Goal: Information Seeking & Learning: Find specific fact

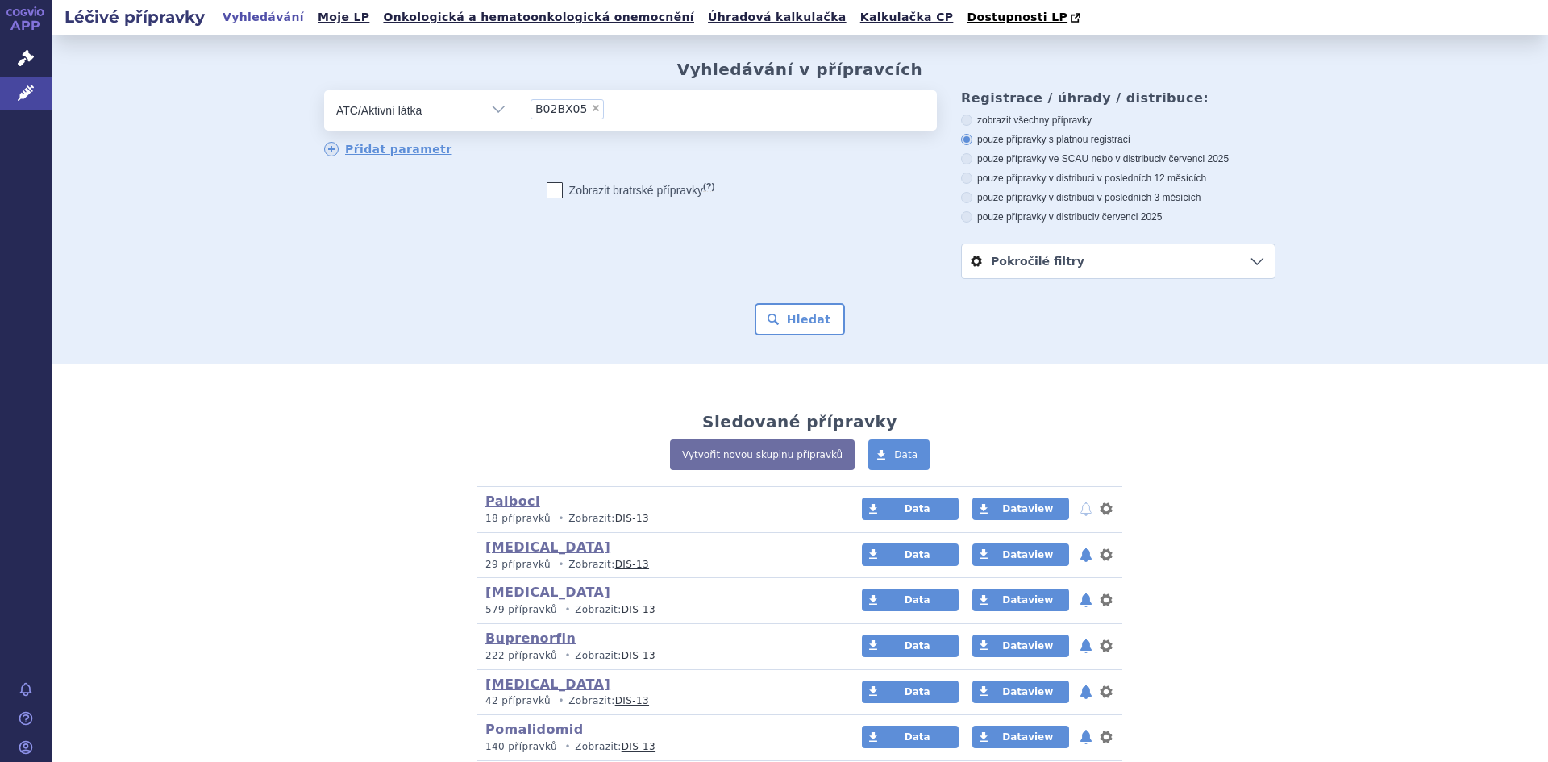
select select "filter-atc-group"
click at [591, 110] on span "×" at bounding box center [596, 108] width 10 height 10
click at [518, 110] on select "B02BX05" at bounding box center [518, 110] width 1 height 40
select select
click at [99, 56] on span "Správní řízení" at bounding box center [106, 59] width 109 height 34
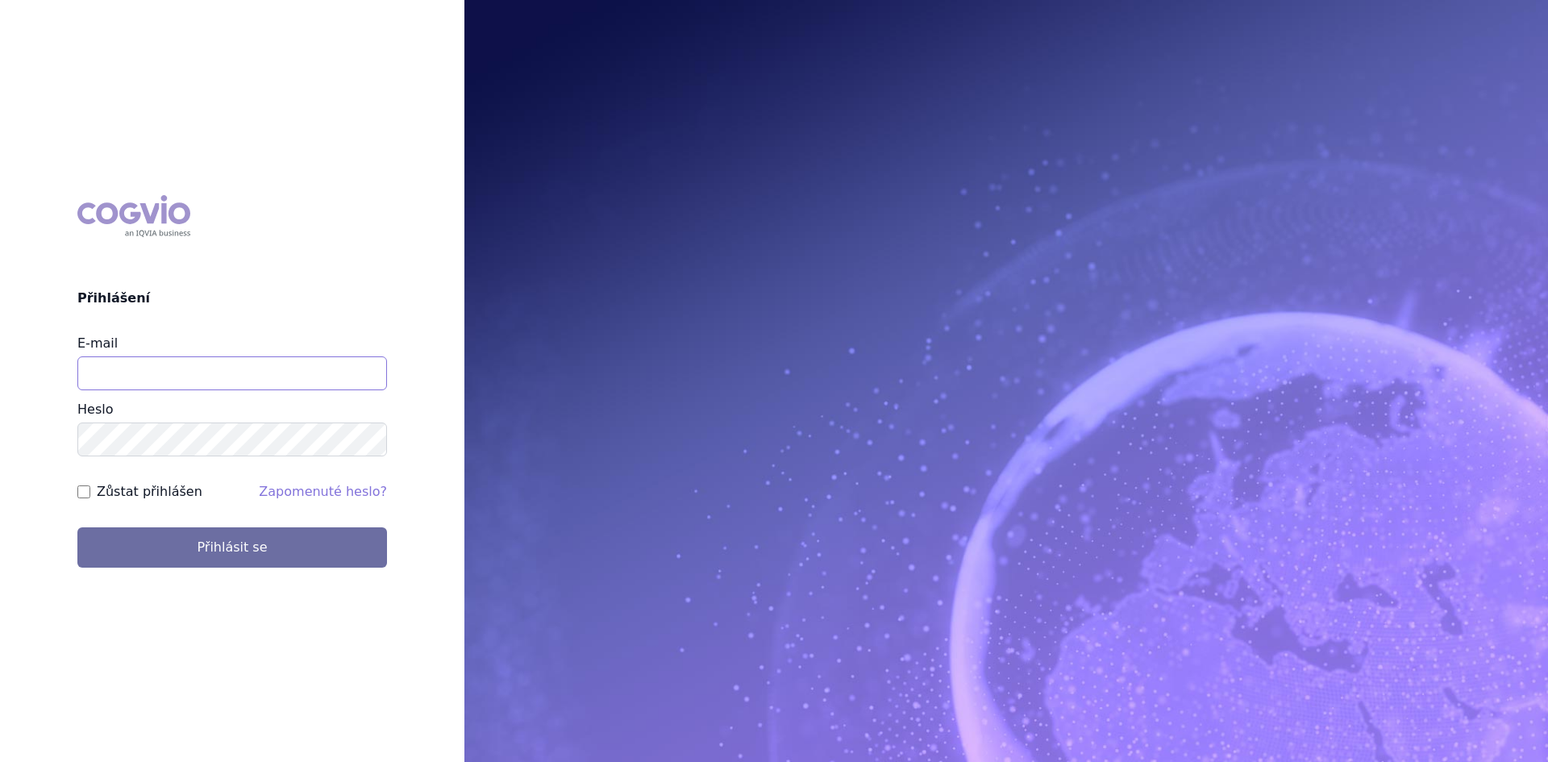
click at [105, 373] on input "E-mail" at bounding box center [232, 373] width 310 height 34
type input "lenka.celisova@viatris.com"
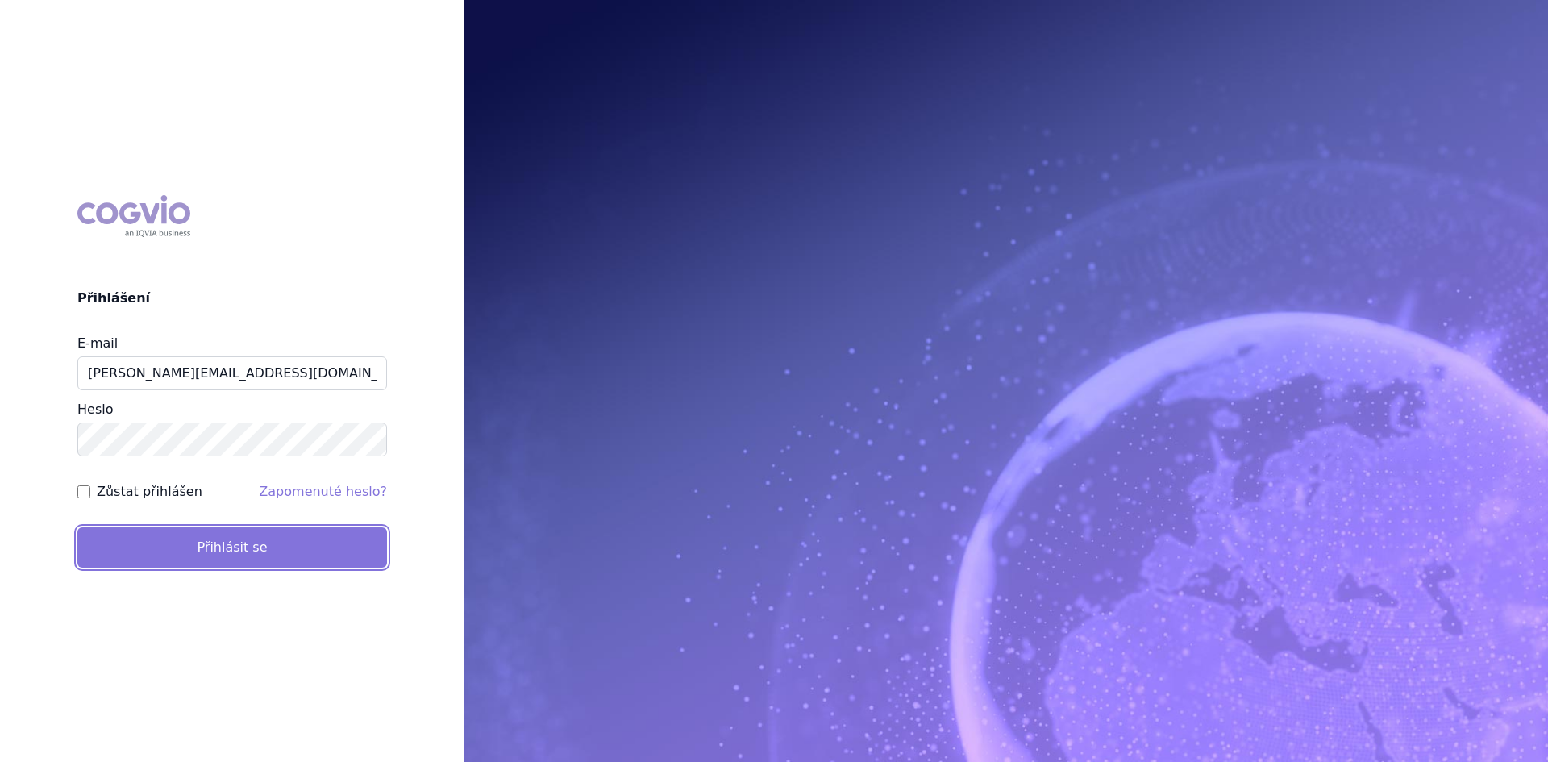
click at [144, 550] on button "Přihlásit se" at bounding box center [232, 547] width 310 height 40
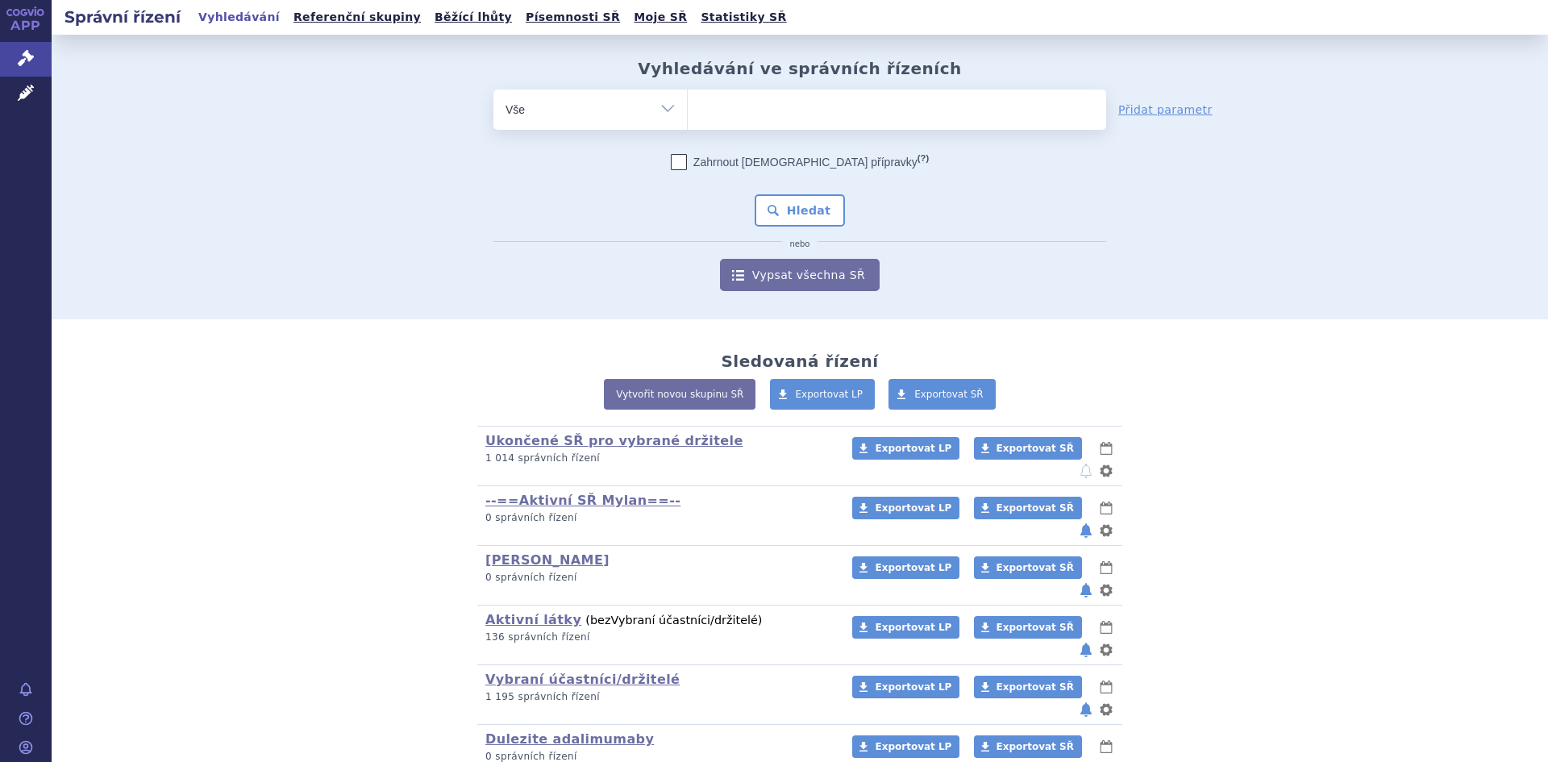
click at [660, 105] on select "Vše Spisová značka Typ SŘ Přípravek/SUKL kód Účastník/Držitel" at bounding box center [590, 108] width 194 height 36
select select "filter-atc-group"
click at [493, 90] on select "Vše Spisová značka Typ SŘ Přípravek/SUKL kód Účastník/Držitel" at bounding box center [590, 108] width 194 height 36
click at [706, 111] on ul at bounding box center [897, 107] width 418 height 34
click at [688, 111] on select at bounding box center [687, 109] width 1 height 40
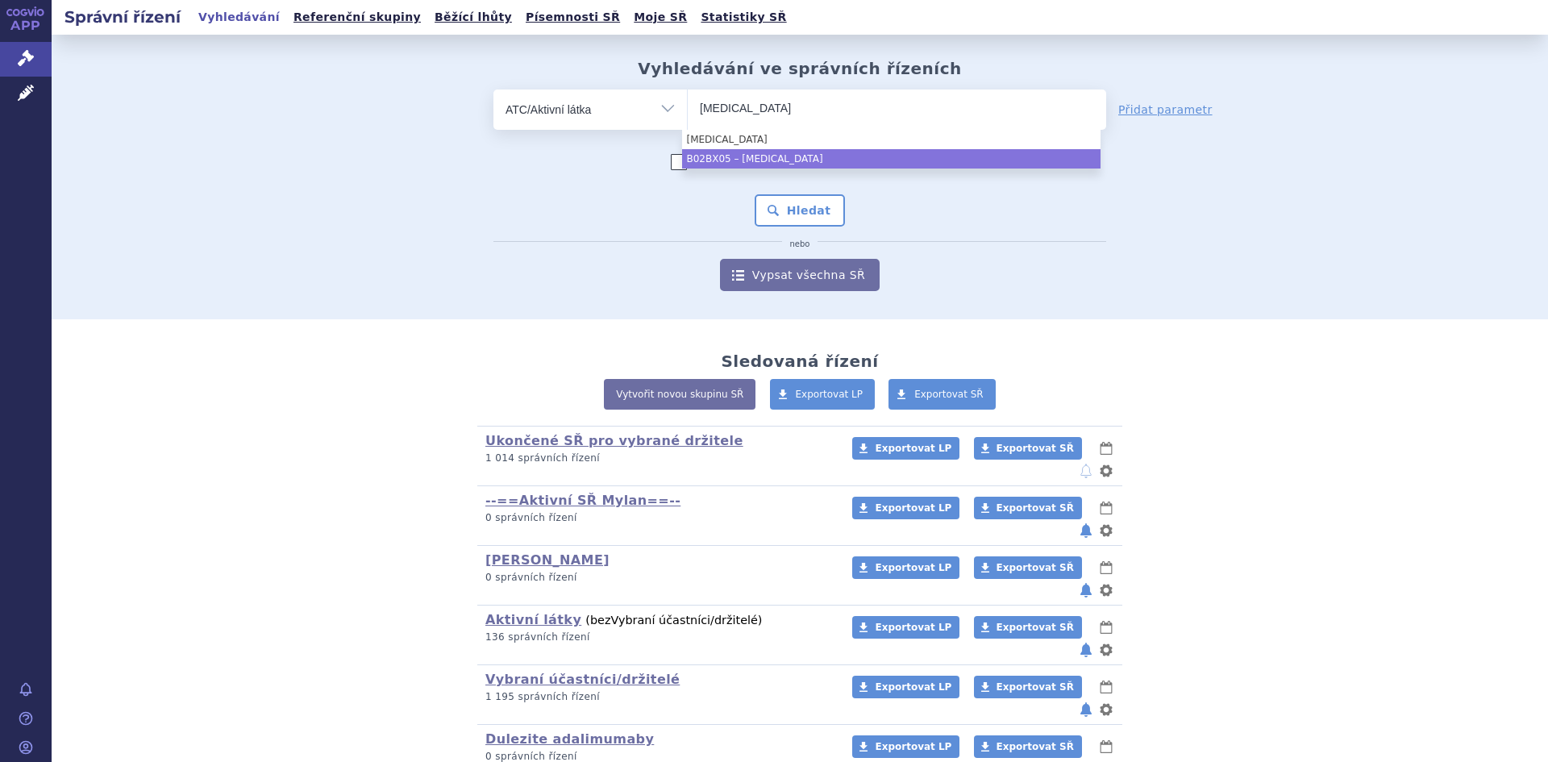
type input "eltrombopag"
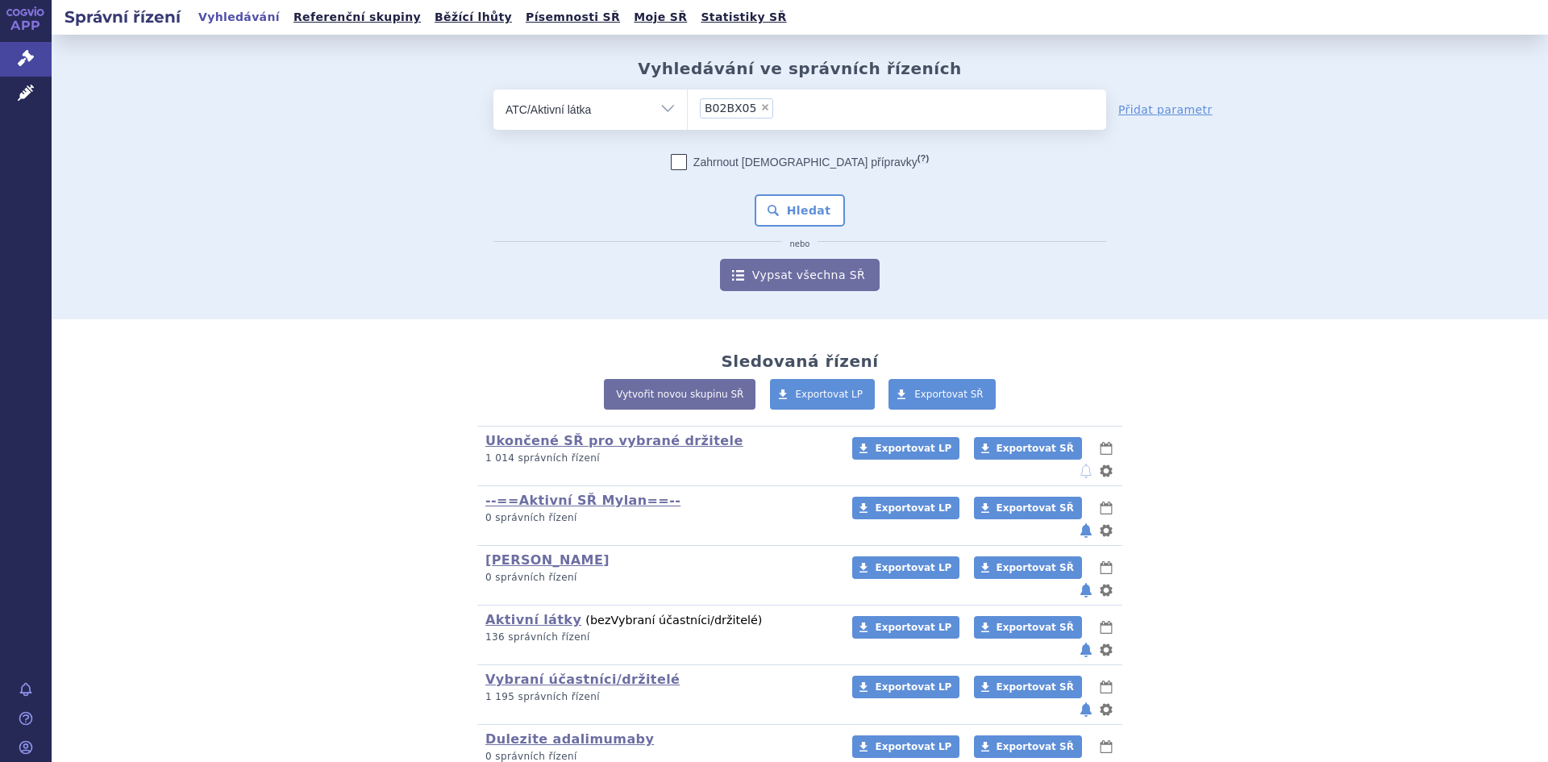
select select "B02BX05"
click at [787, 214] on button "Hledat" at bounding box center [800, 210] width 91 height 32
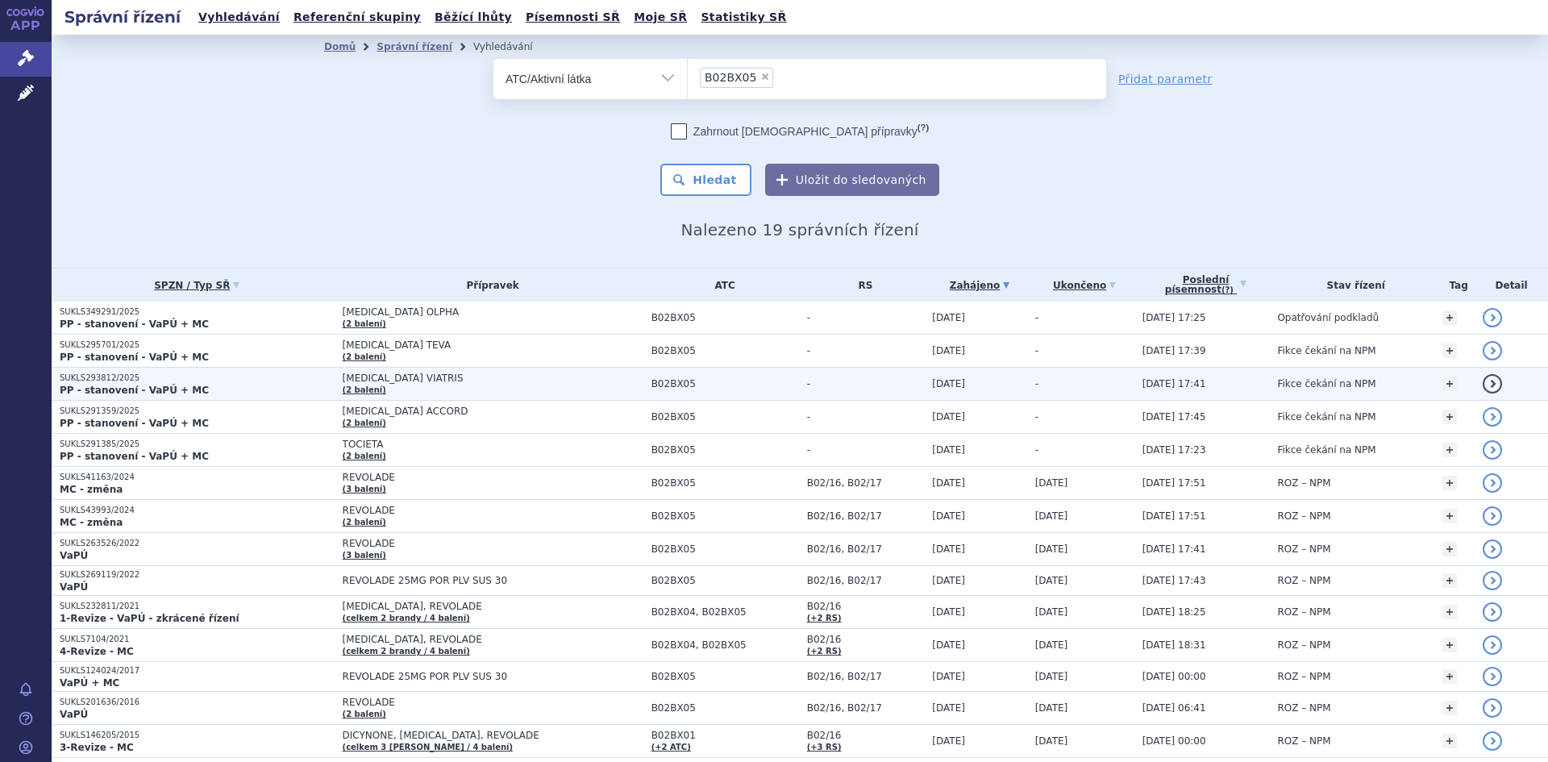
click at [415, 381] on span "ELTROMBOPAG VIATRIS" at bounding box center [493, 378] width 301 height 11
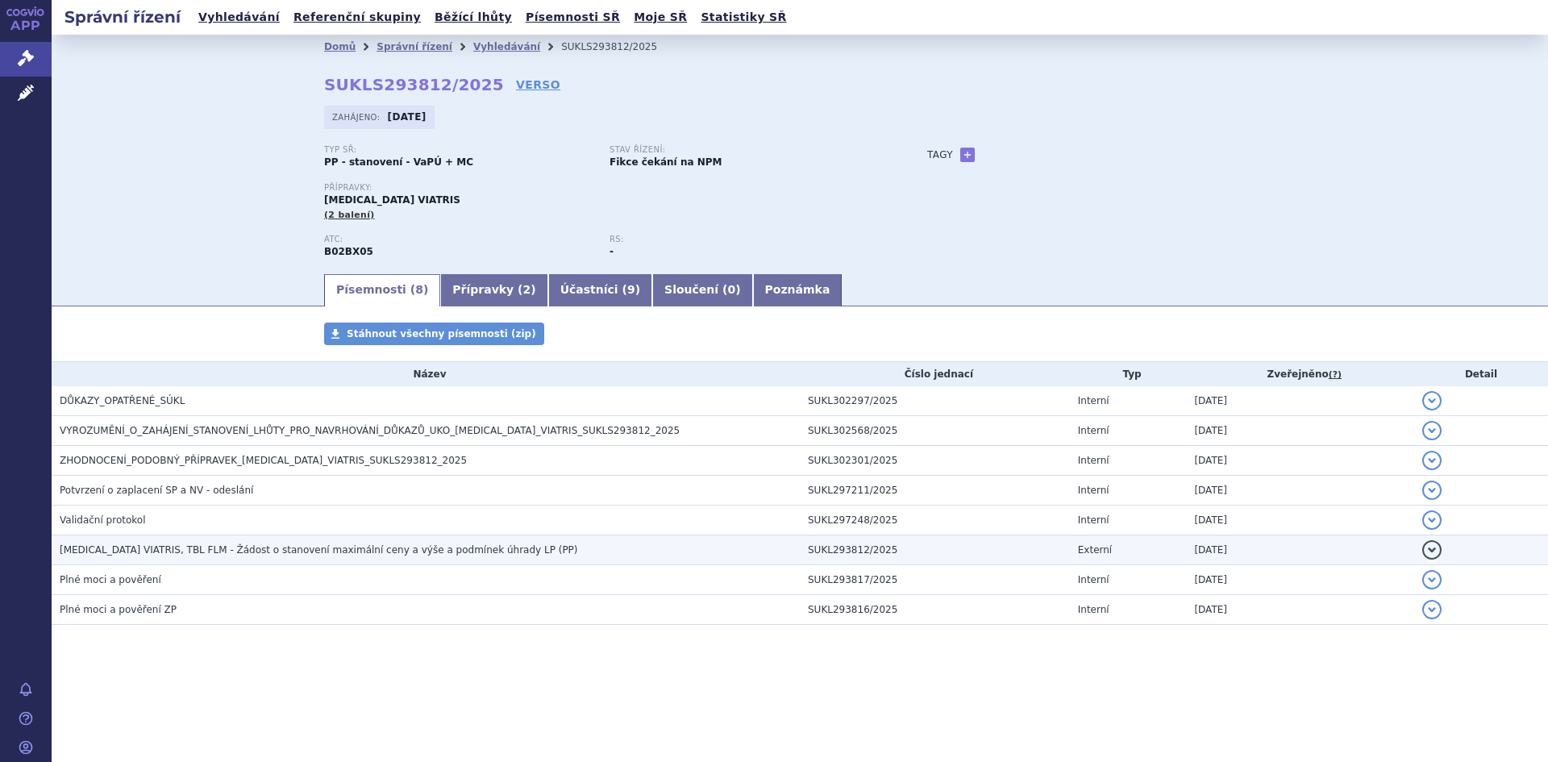
click at [299, 550] on span "ELTROMBOPAG VIATRIS, TBL FLM - Žádost o stanovení maximální ceny a výše a podmí…" at bounding box center [319, 549] width 518 height 11
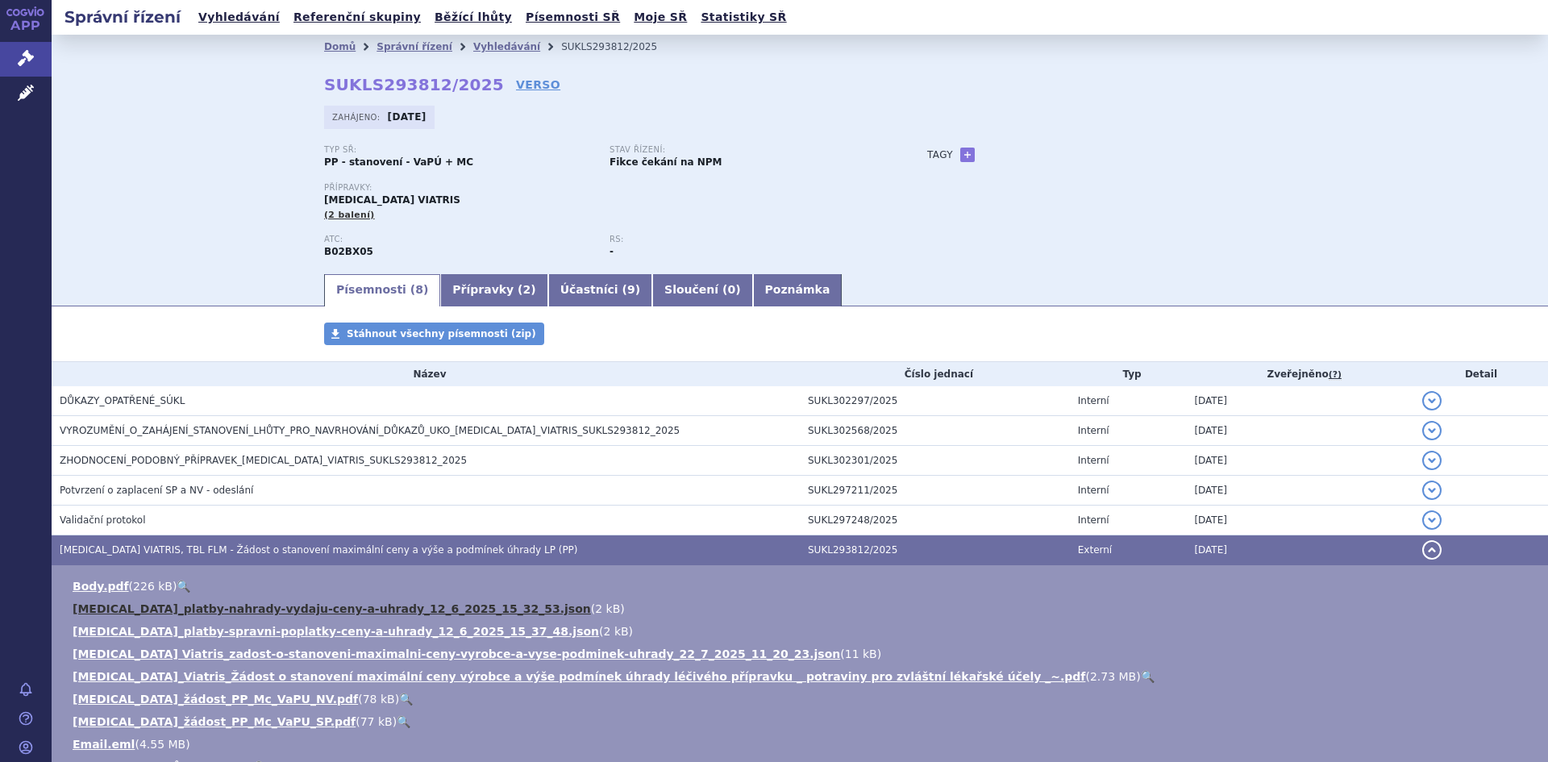
click at [278, 609] on link "Eltrombopag_platby-nahrady-vydaju-ceny-a-uhrady_12_6_2025_15_32_53.json" at bounding box center [332, 608] width 518 height 13
click at [1144, 148] on div "Tagy + Přidat" at bounding box center [1085, 154] width 381 height 19
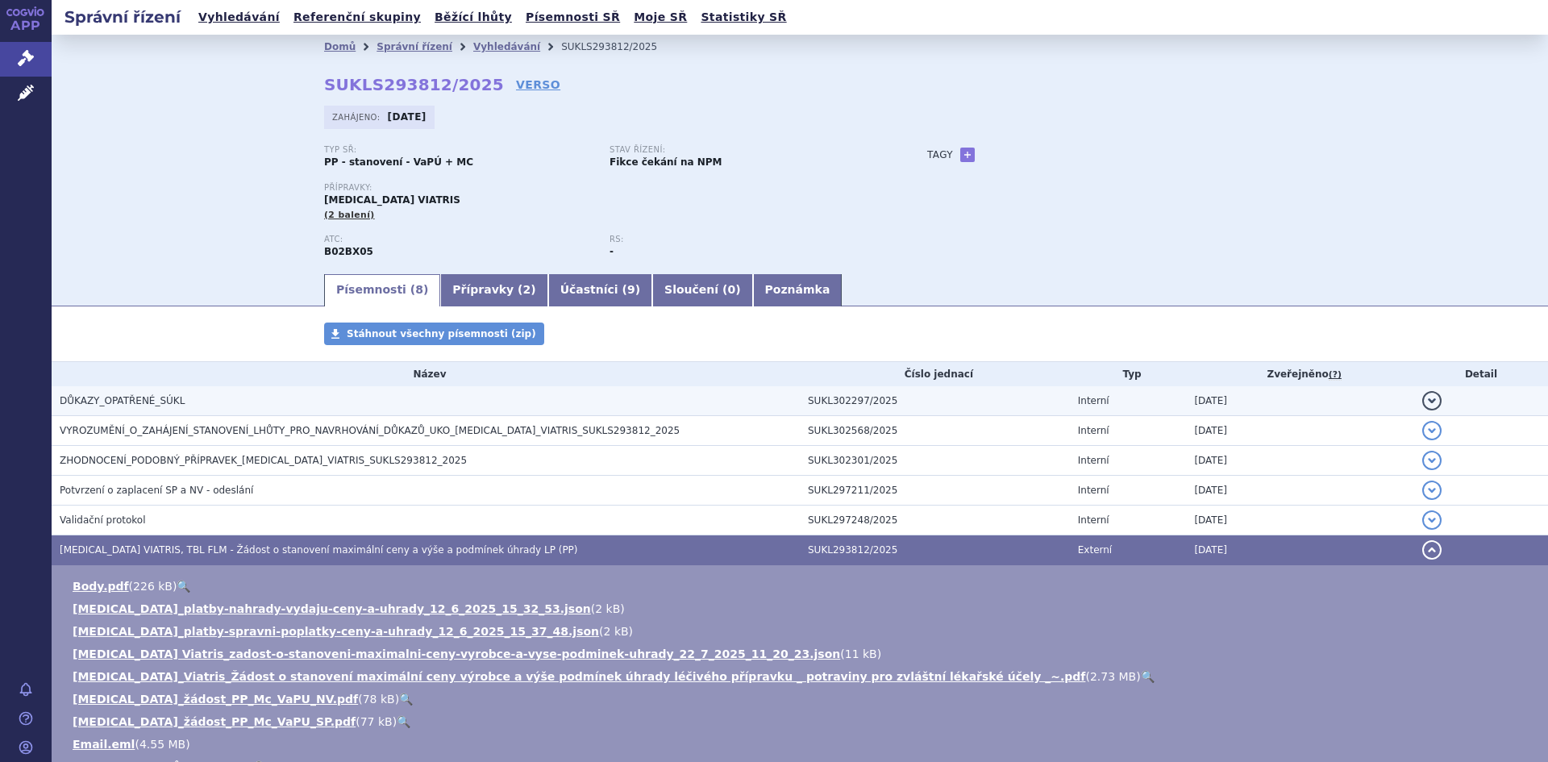
click at [141, 393] on h3 "DŮKAZY_OPATŘENÉ_SÚKL" at bounding box center [430, 401] width 740 height 16
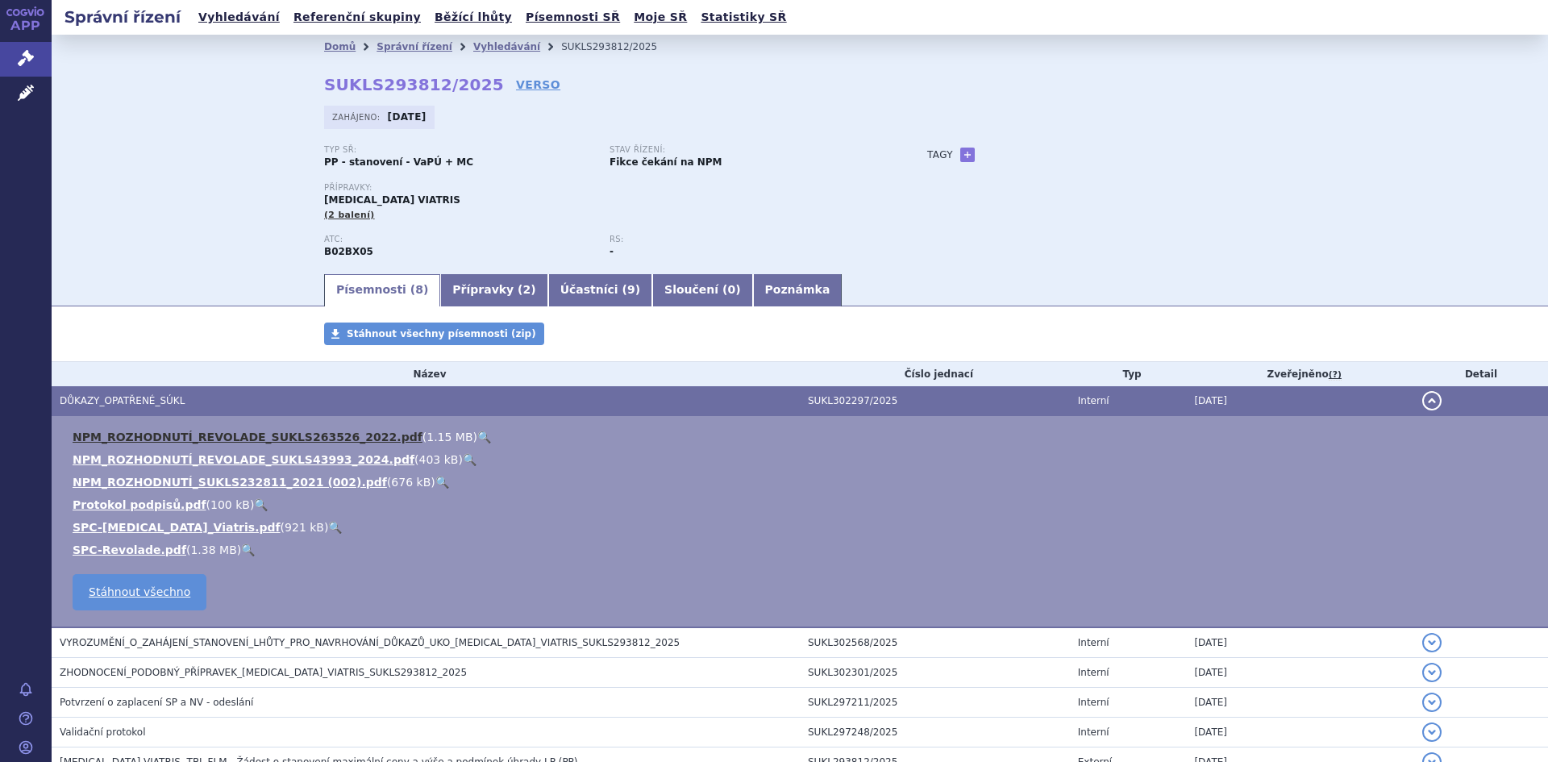
click at [276, 433] on link "NPM_ROZHODNUTÍ_REVOLADE_SUKLS263526_2022.pdf" at bounding box center [248, 437] width 350 height 13
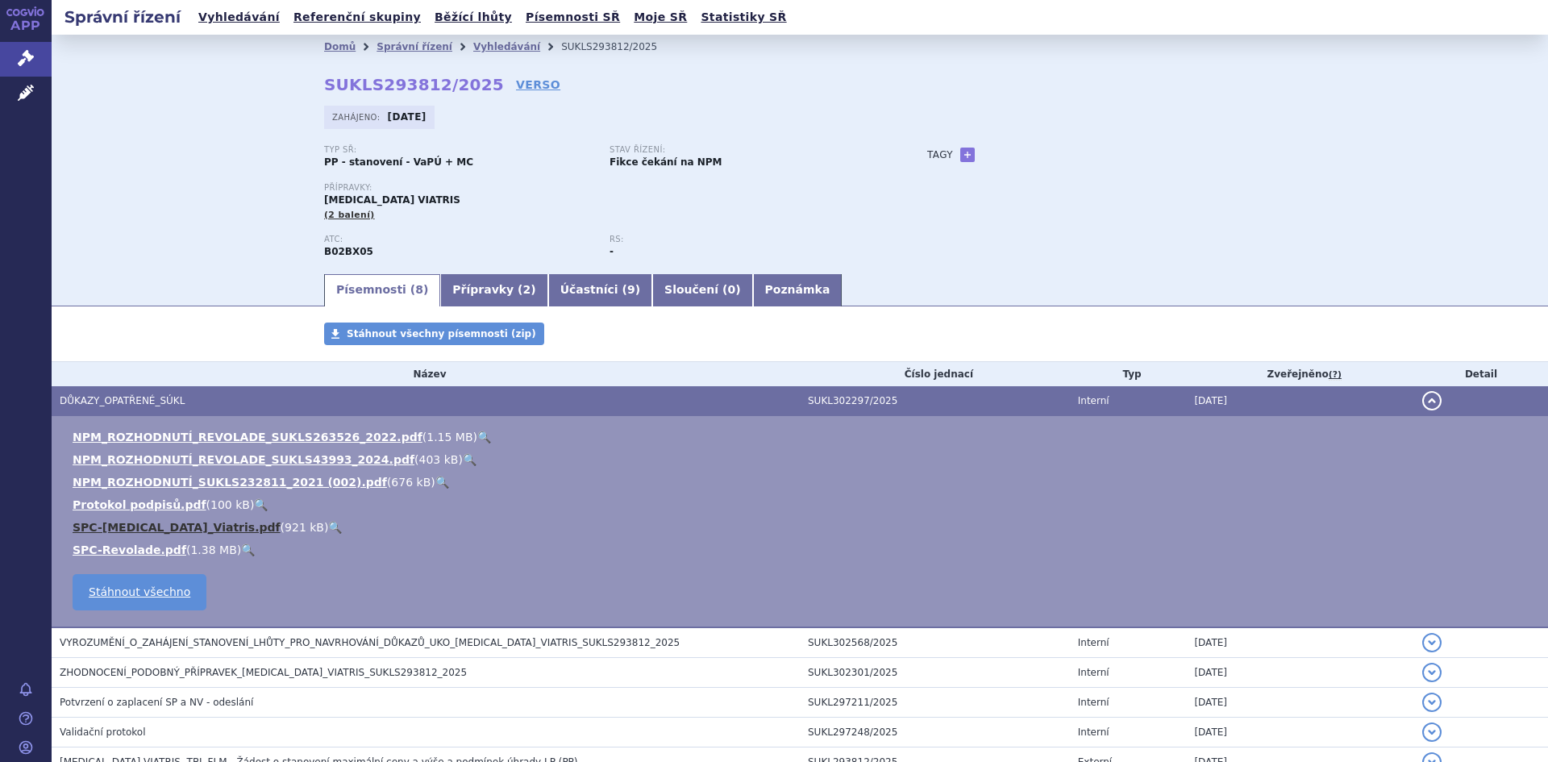
click at [149, 527] on link "SPC-Eltrombopag_Viatris.pdf" at bounding box center [177, 527] width 208 height 13
click at [460, 296] on link "Přípravky ( 2 )" at bounding box center [493, 290] width 107 height 32
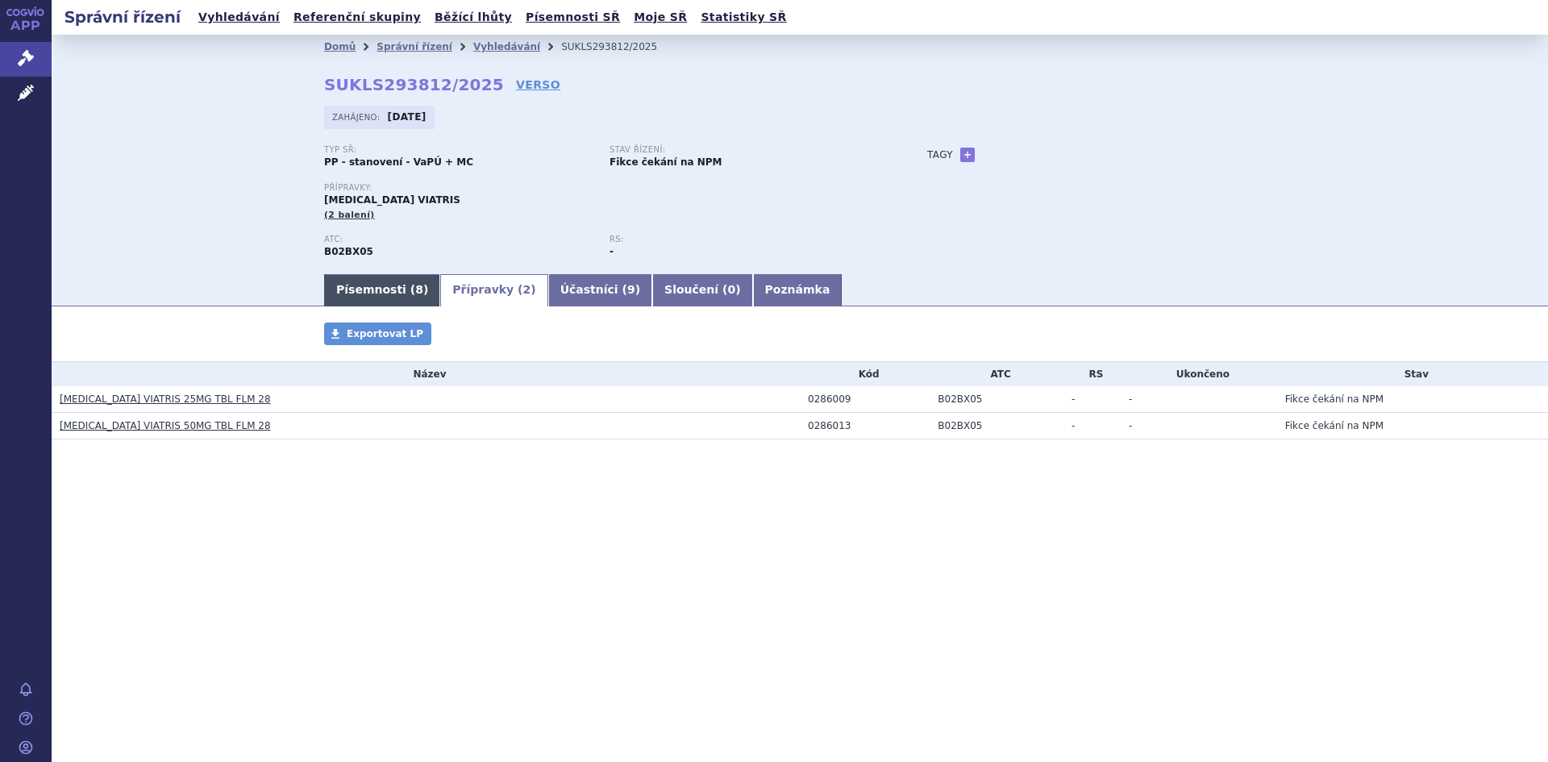
click at [386, 284] on link "Písemnosti ( 8 )" at bounding box center [382, 290] width 116 height 32
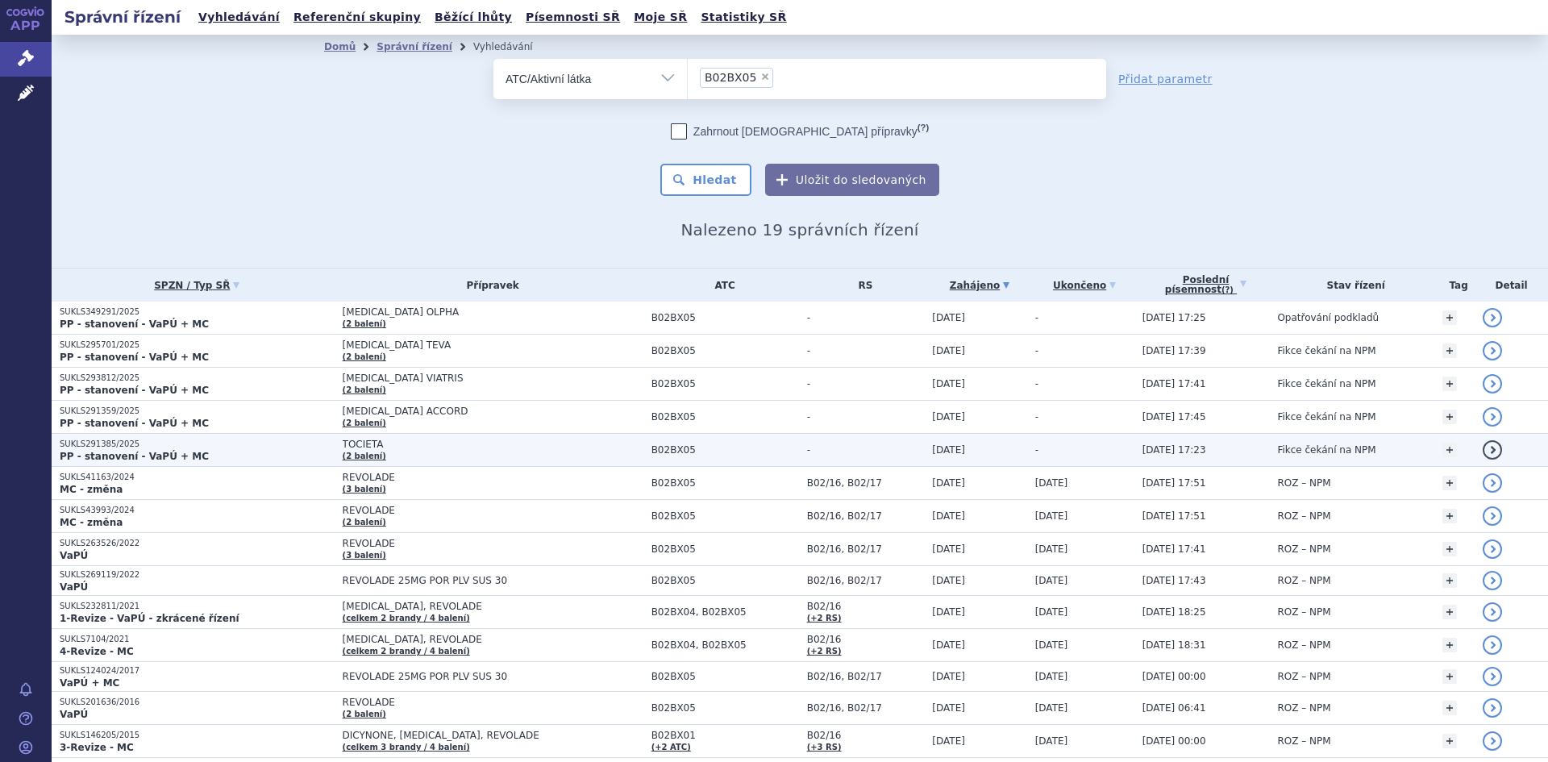
click at [345, 448] on span "TOCIETA" at bounding box center [493, 444] width 301 height 11
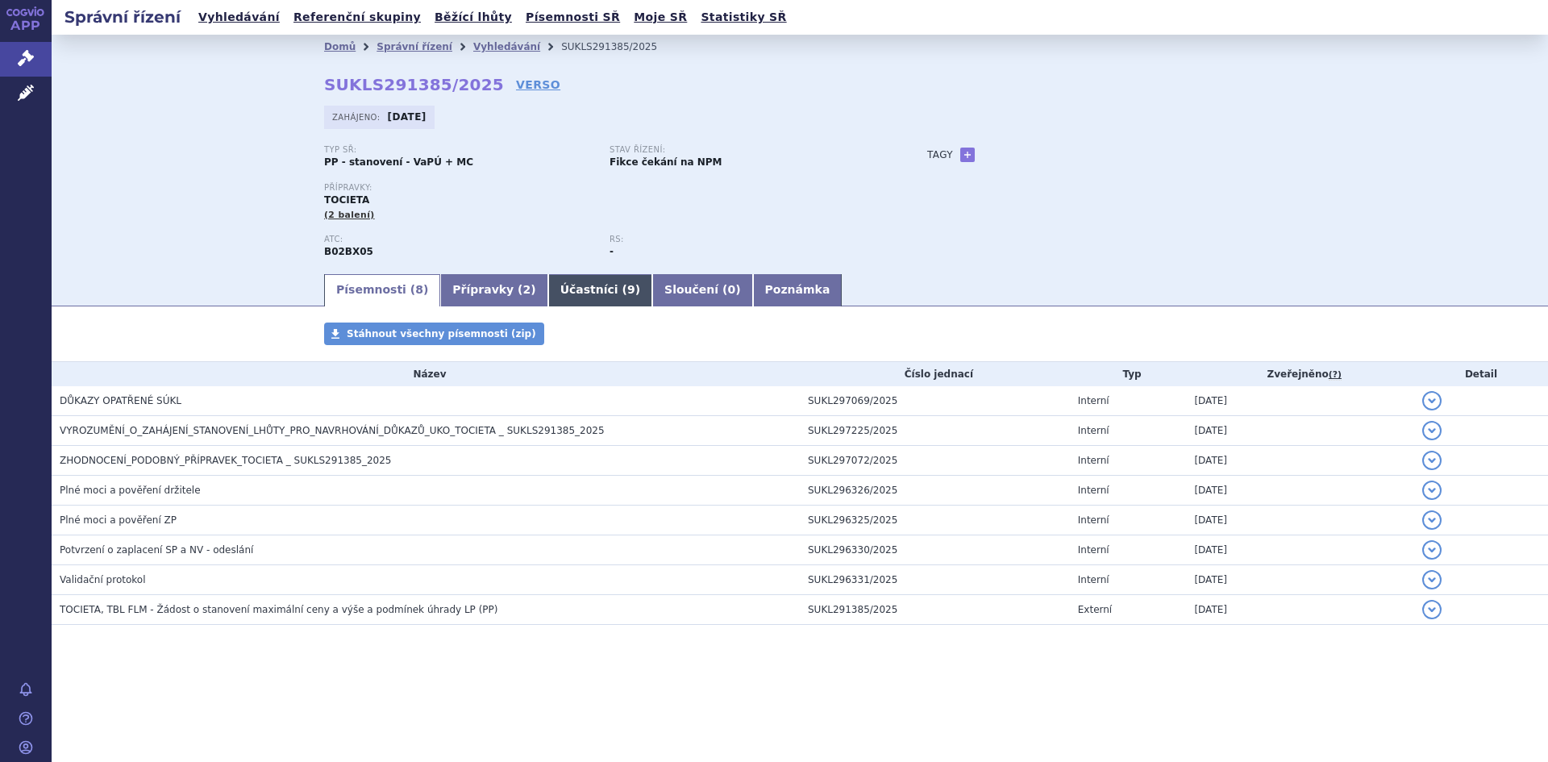
click at [557, 289] on link "Účastníci ( 9 )" at bounding box center [600, 290] width 104 height 32
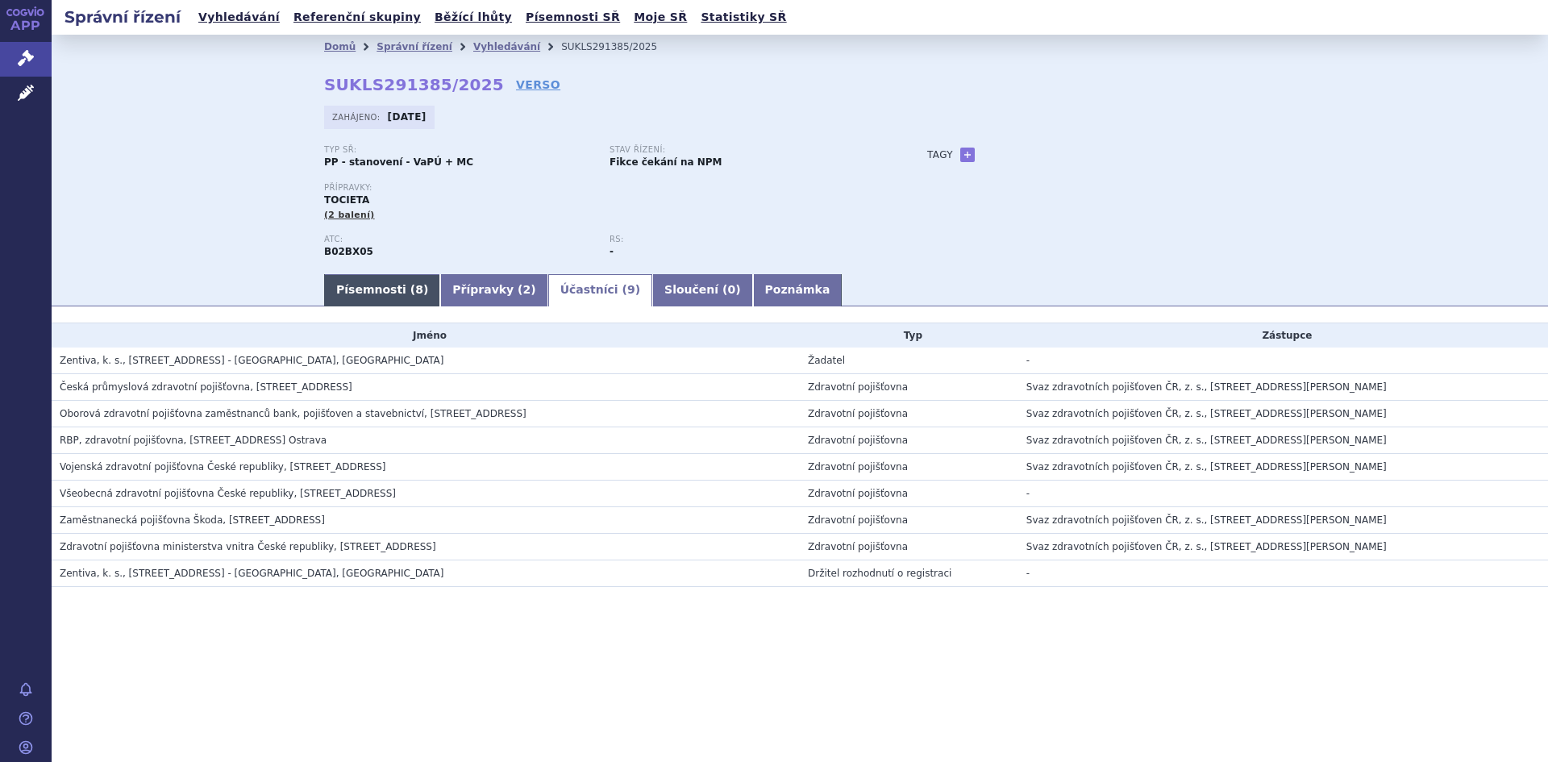
click at [355, 294] on link "Písemnosti ( 8 )" at bounding box center [382, 290] width 116 height 32
